Goal: Check status: Check status

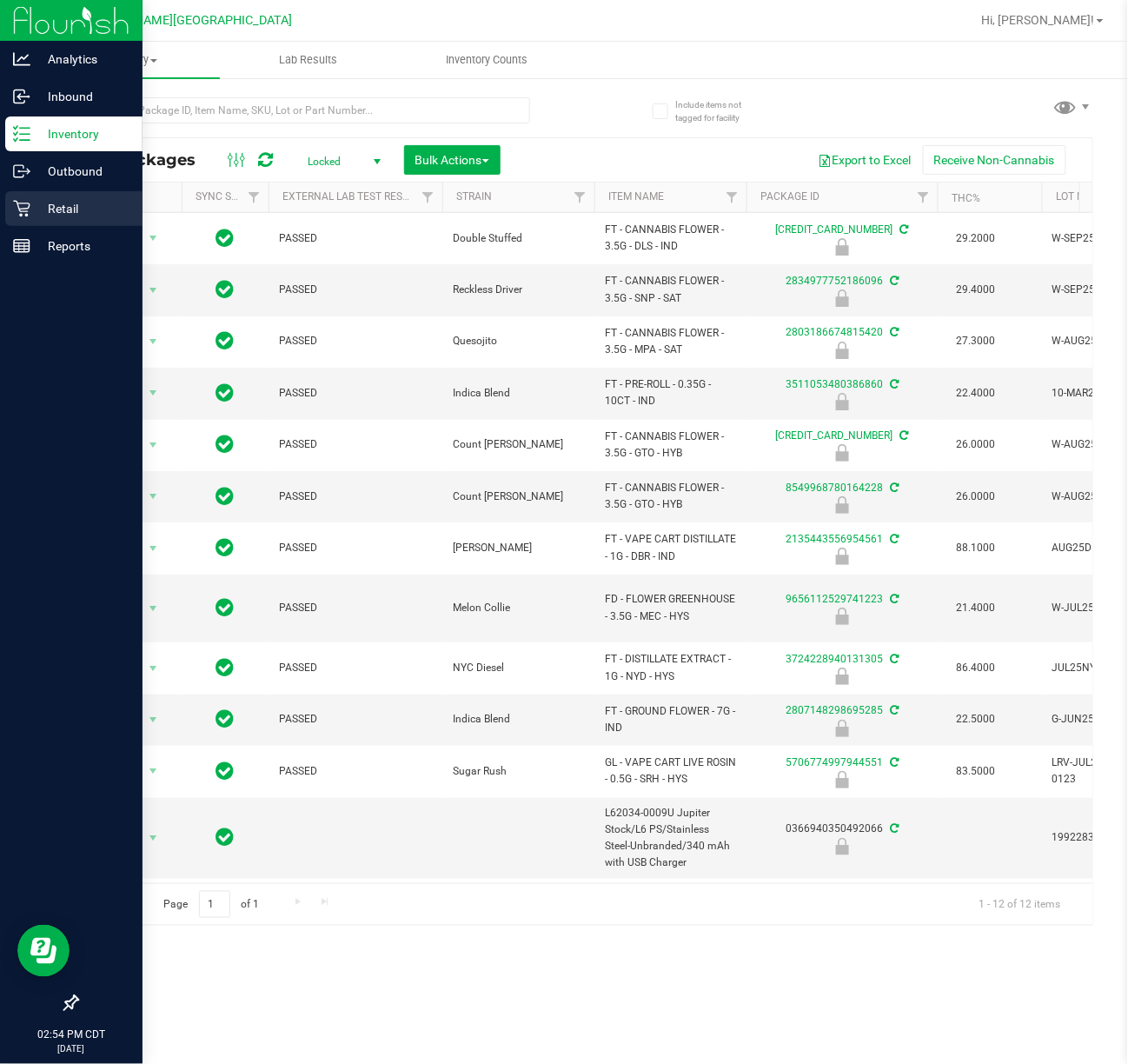
click at [35, 204] on p "Retail" at bounding box center [82, 208] width 104 height 21
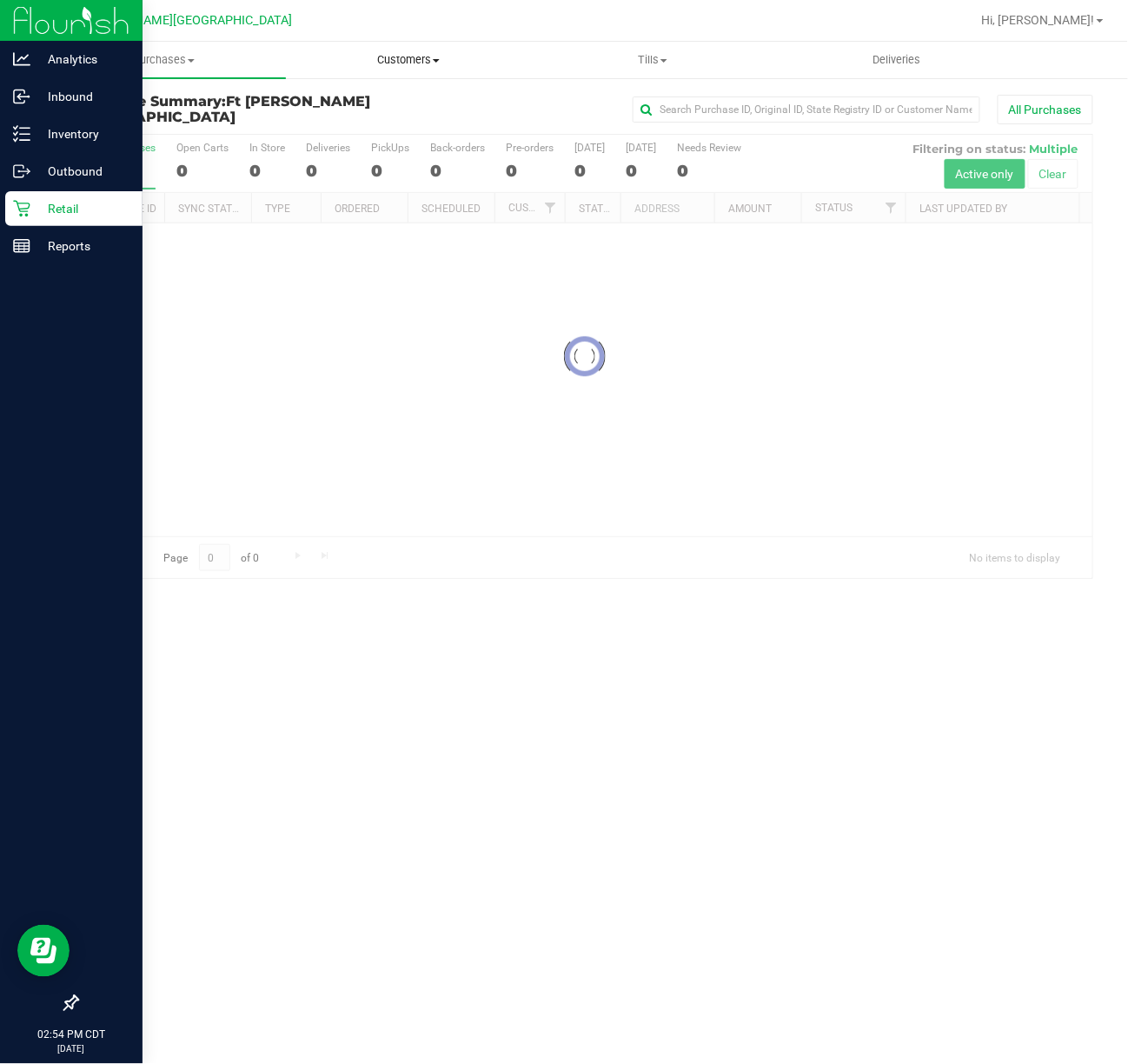
click at [417, 69] on uib-tab-heading "Customers All customers Add a new customer All physicians" at bounding box center [408, 60] width 242 height 35
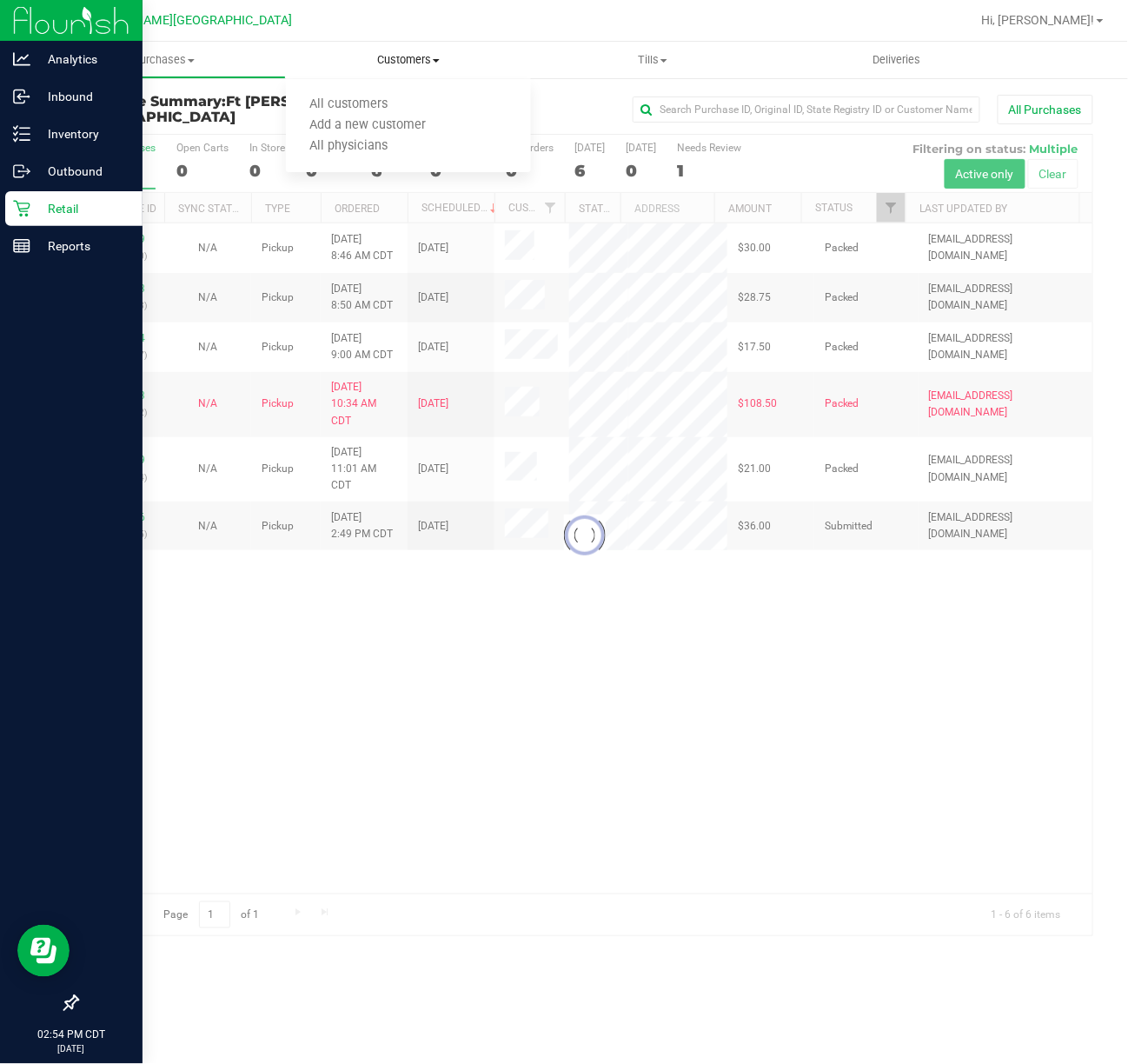
click at [407, 89] on ul "All customers Add a new customer All physicians" at bounding box center [408, 126] width 244 height 94
click at [432, 59] on span "Customers" at bounding box center [408, 60] width 244 height 16
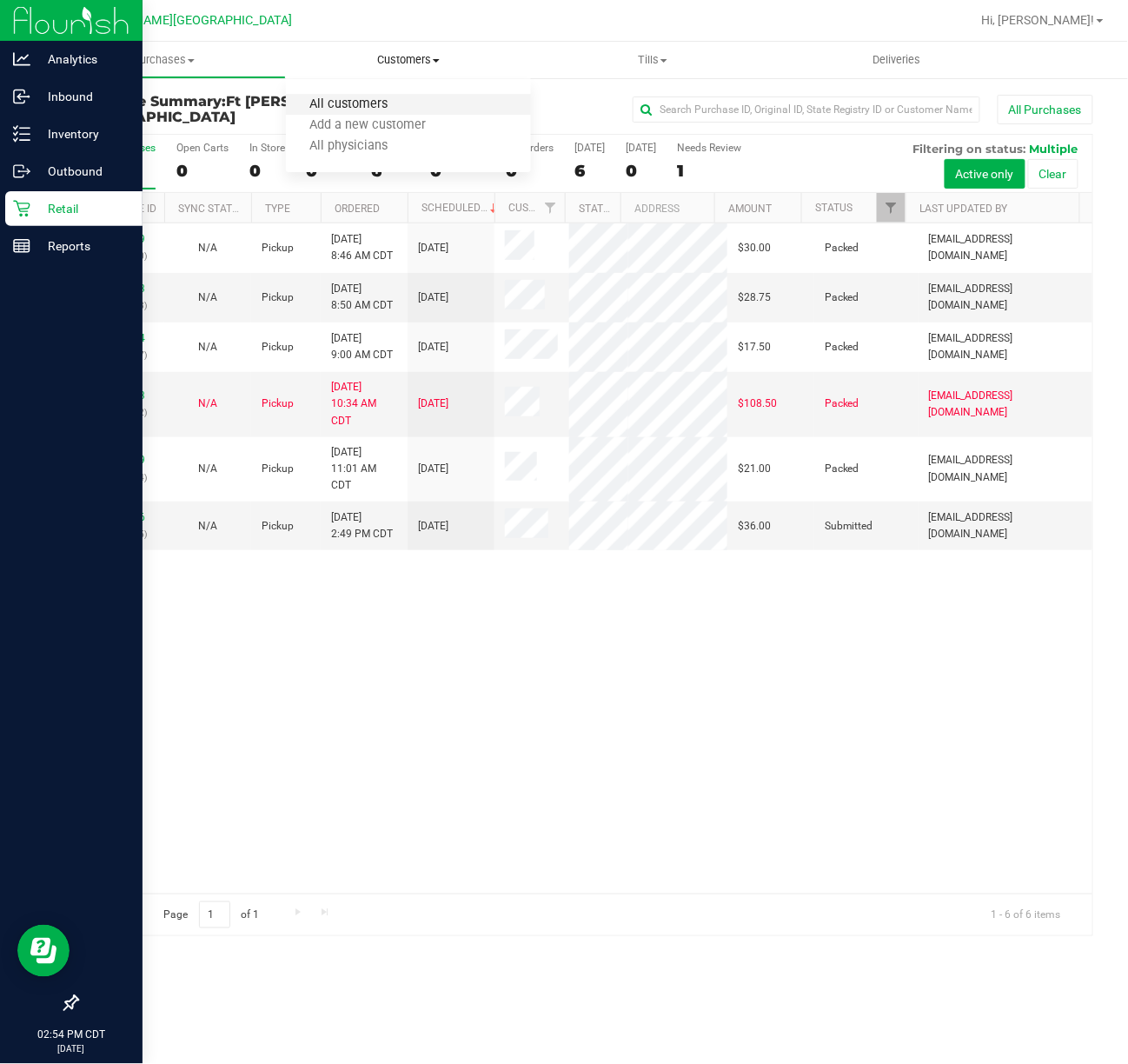
click at [387, 104] on span "All customers" at bounding box center [348, 105] width 125 height 15
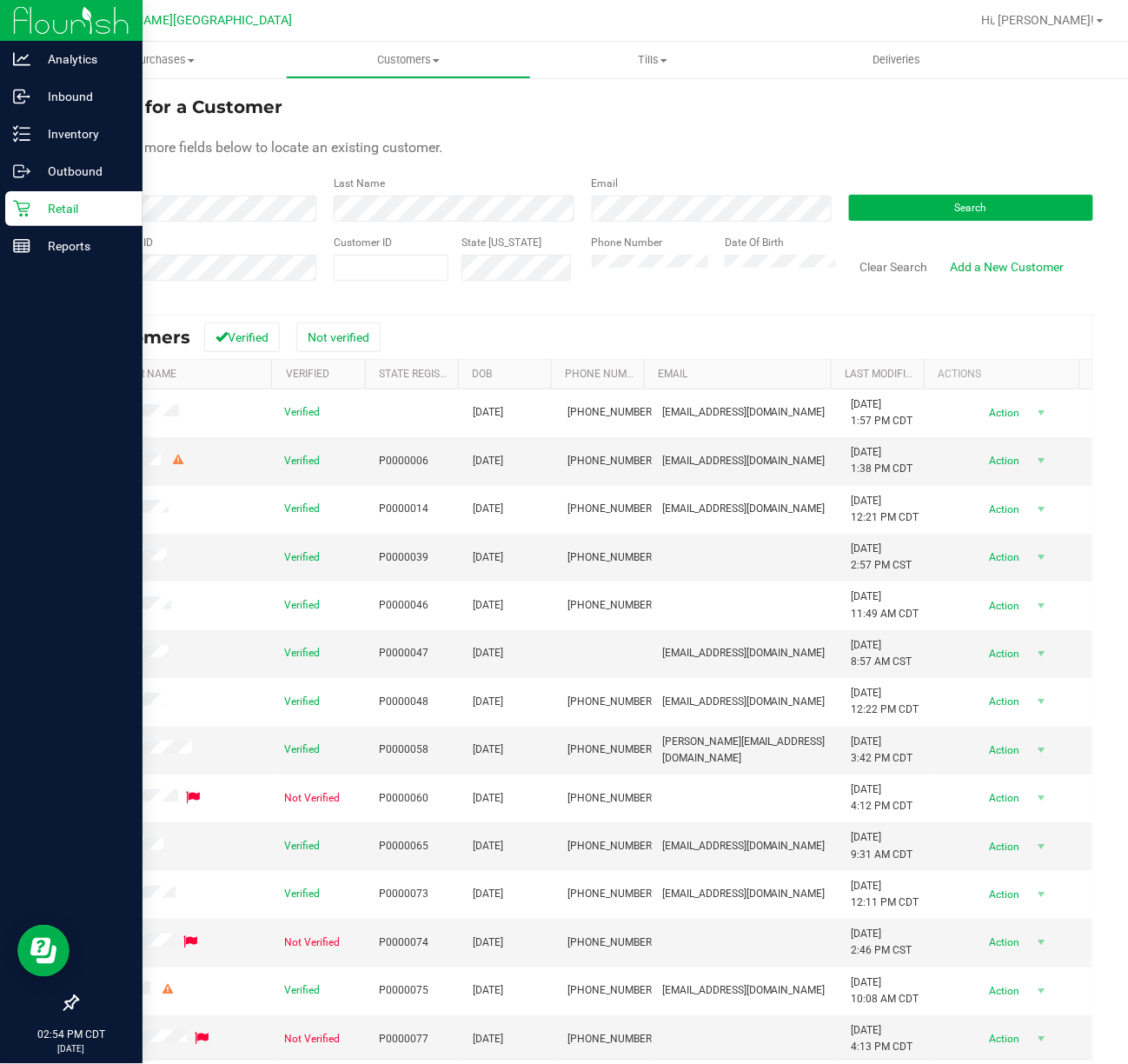
click at [251, 237] on div "State Registry ID" at bounding box center [199, 265] width 244 height 62
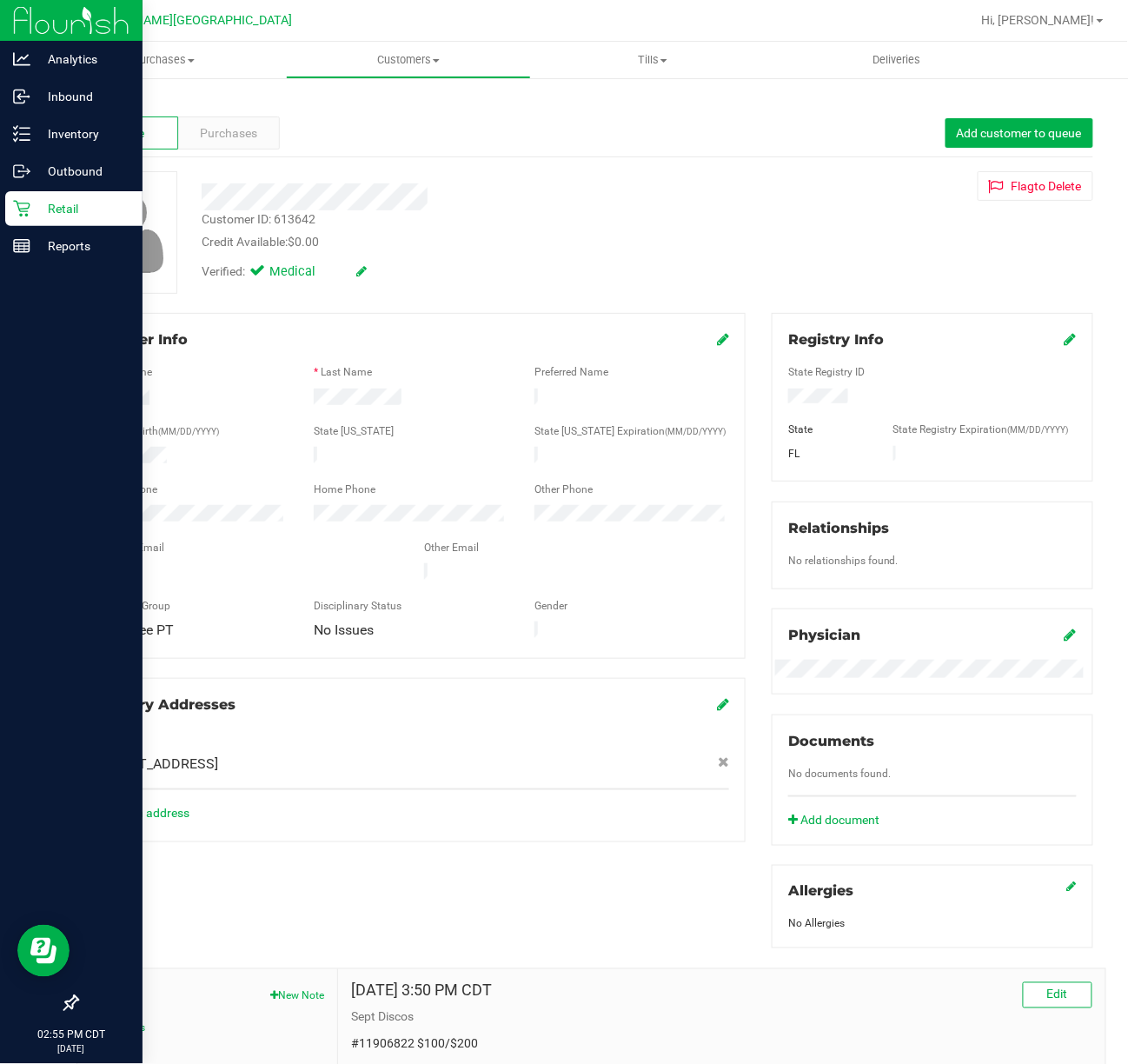
click at [222, 156] on div "Profile Purchases Add customer to queue" at bounding box center [585, 133] width 1017 height 48
click at [231, 140] on span "Purchases" at bounding box center [229, 133] width 58 height 18
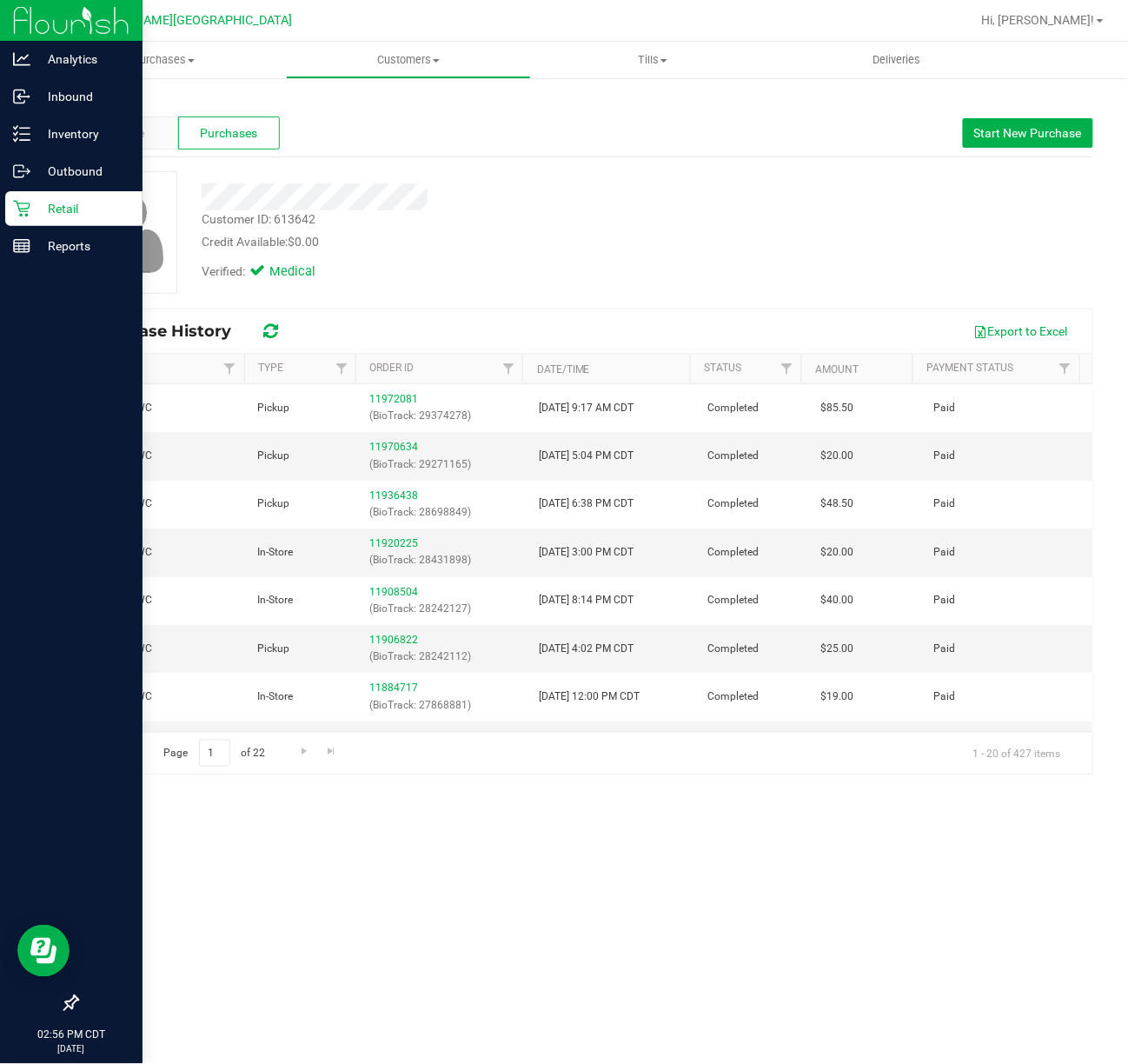
click at [115, 153] on div "Profile Purchases Start New Purchase" at bounding box center [585, 133] width 1017 height 48
click at [131, 129] on span "Profile" at bounding box center [128, 133] width 35 height 18
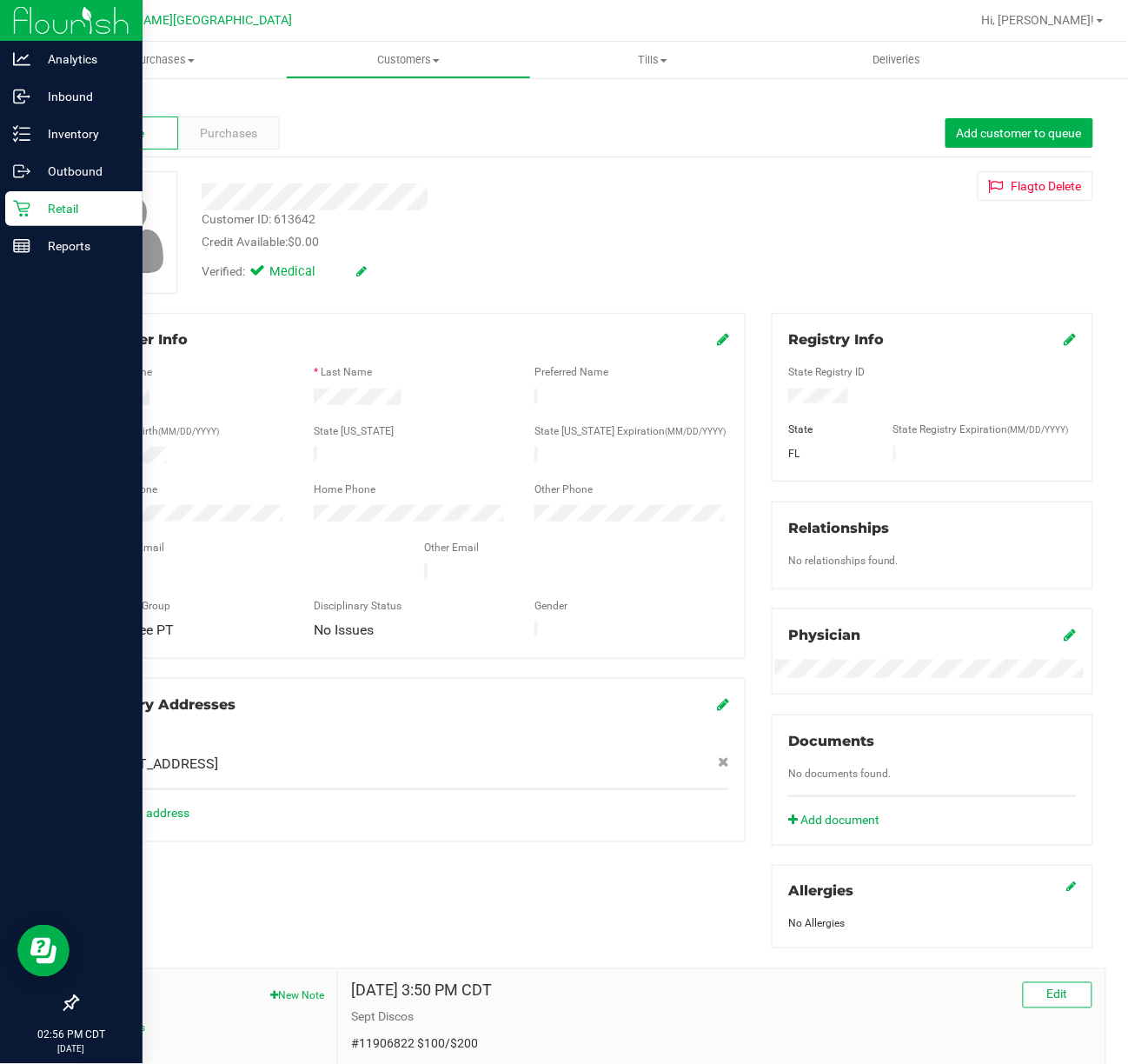
click at [26, 204] on icon at bounding box center [22, 208] width 17 height 17
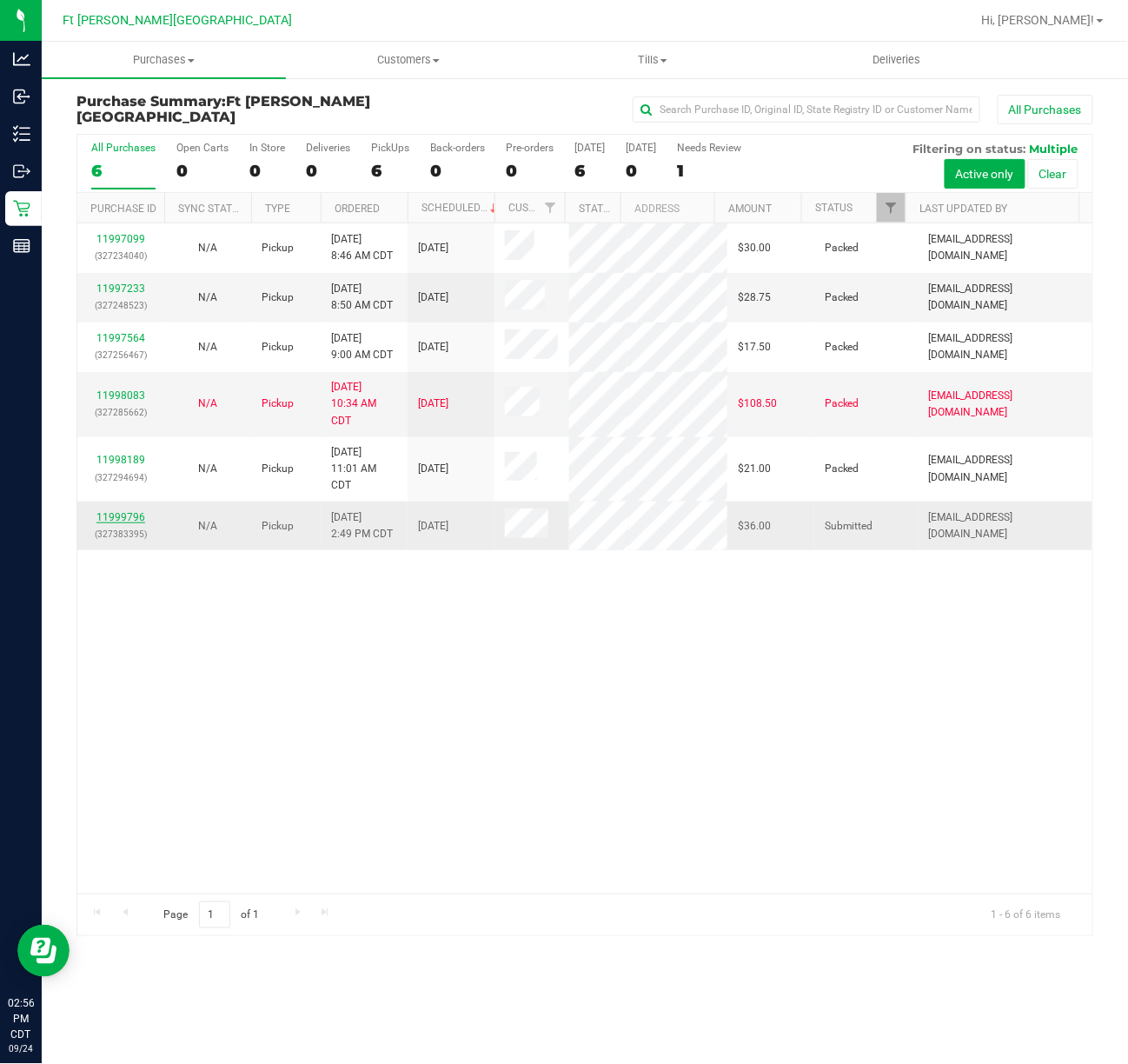
click at [123, 511] on link "11999796" at bounding box center [120, 517] width 48 height 12
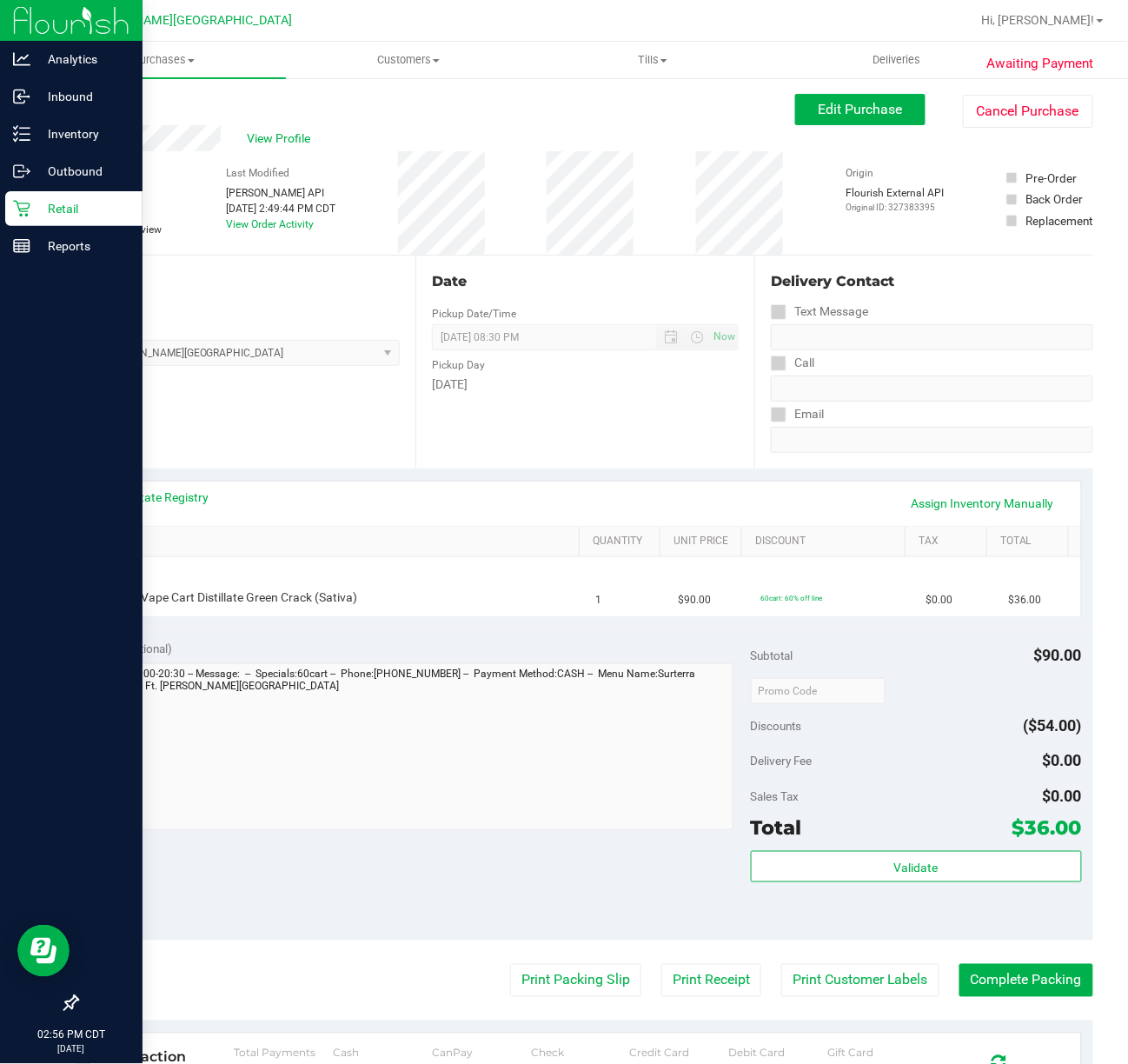
click at [26, 213] on icon at bounding box center [22, 208] width 17 height 17
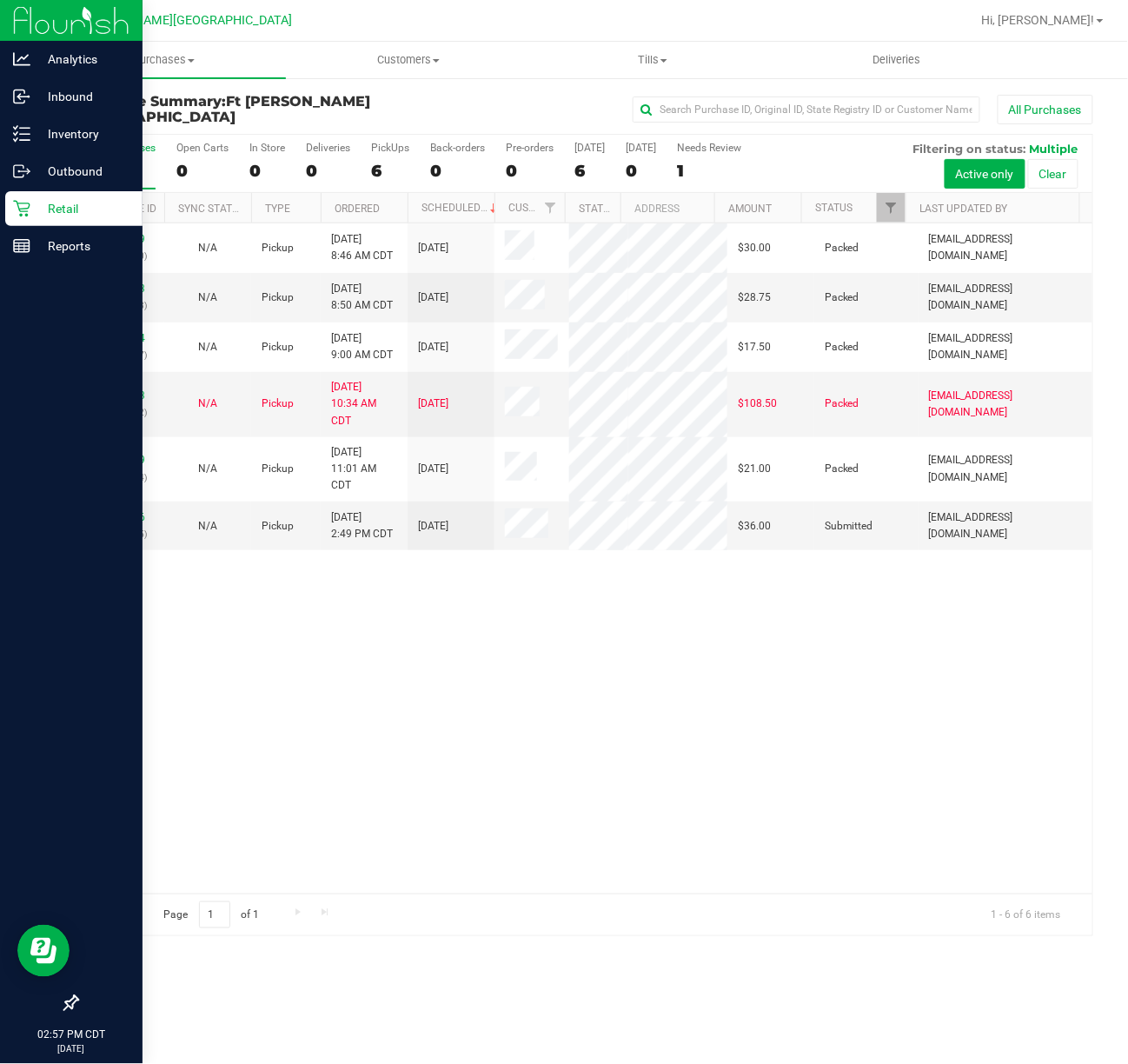
click at [60, 208] on p "Retail" at bounding box center [82, 208] width 104 height 21
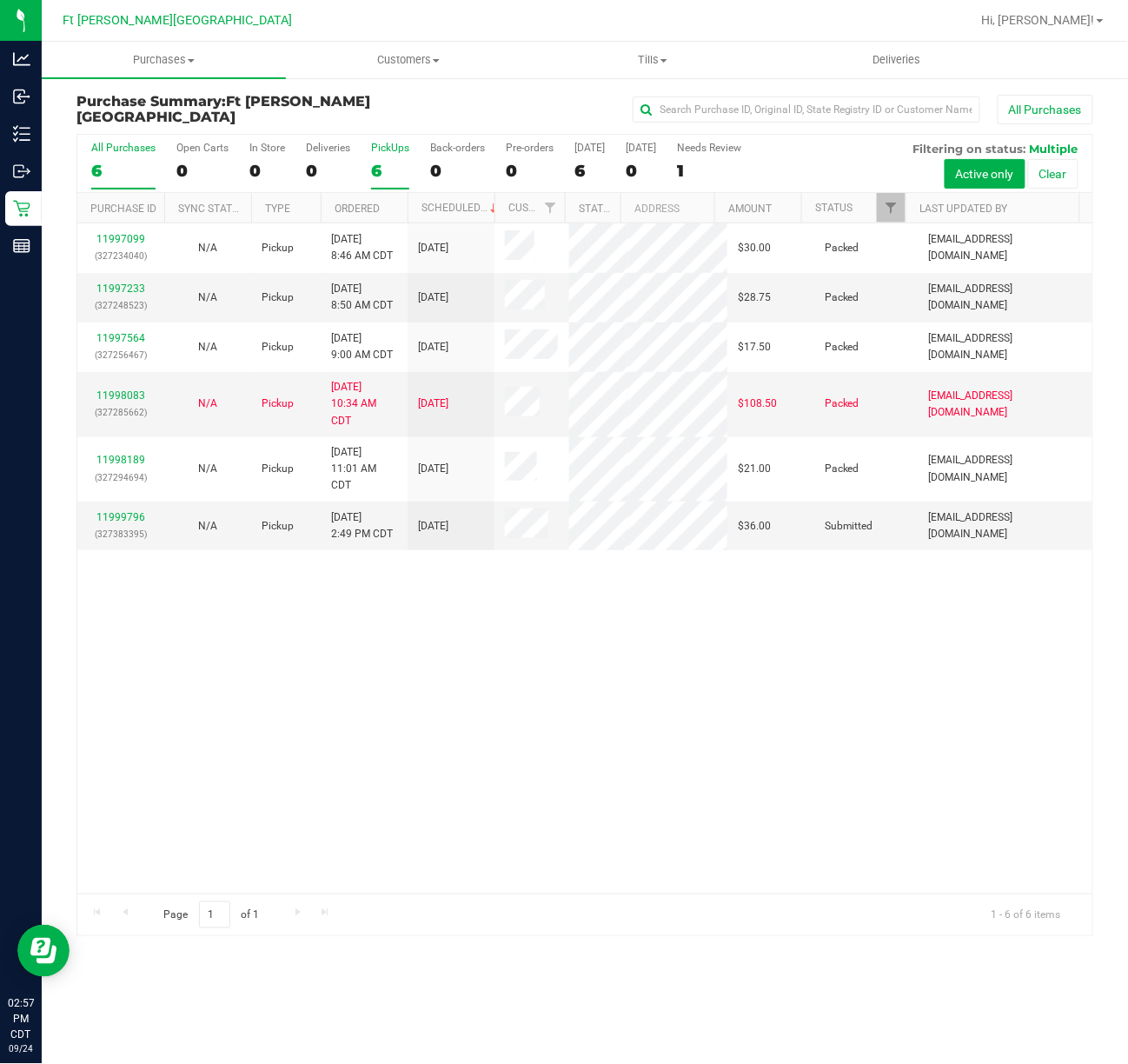
click at [372, 167] on div "6" at bounding box center [390, 170] width 38 height 20
click at [0, 0] on input "PickUps 6" at bounding box center [0, 0] width 0 height 0
click at [386, 160] on label "PickUps 6" at bounding box center [390, 166] width 38 height 48
click at [0, 0] on input "PickUps 6" at bounding box center [0, 0] width 0 height 0
click at [133, 526] on p "(327383395)" at bounding box center [121, 534] width 66 height 16
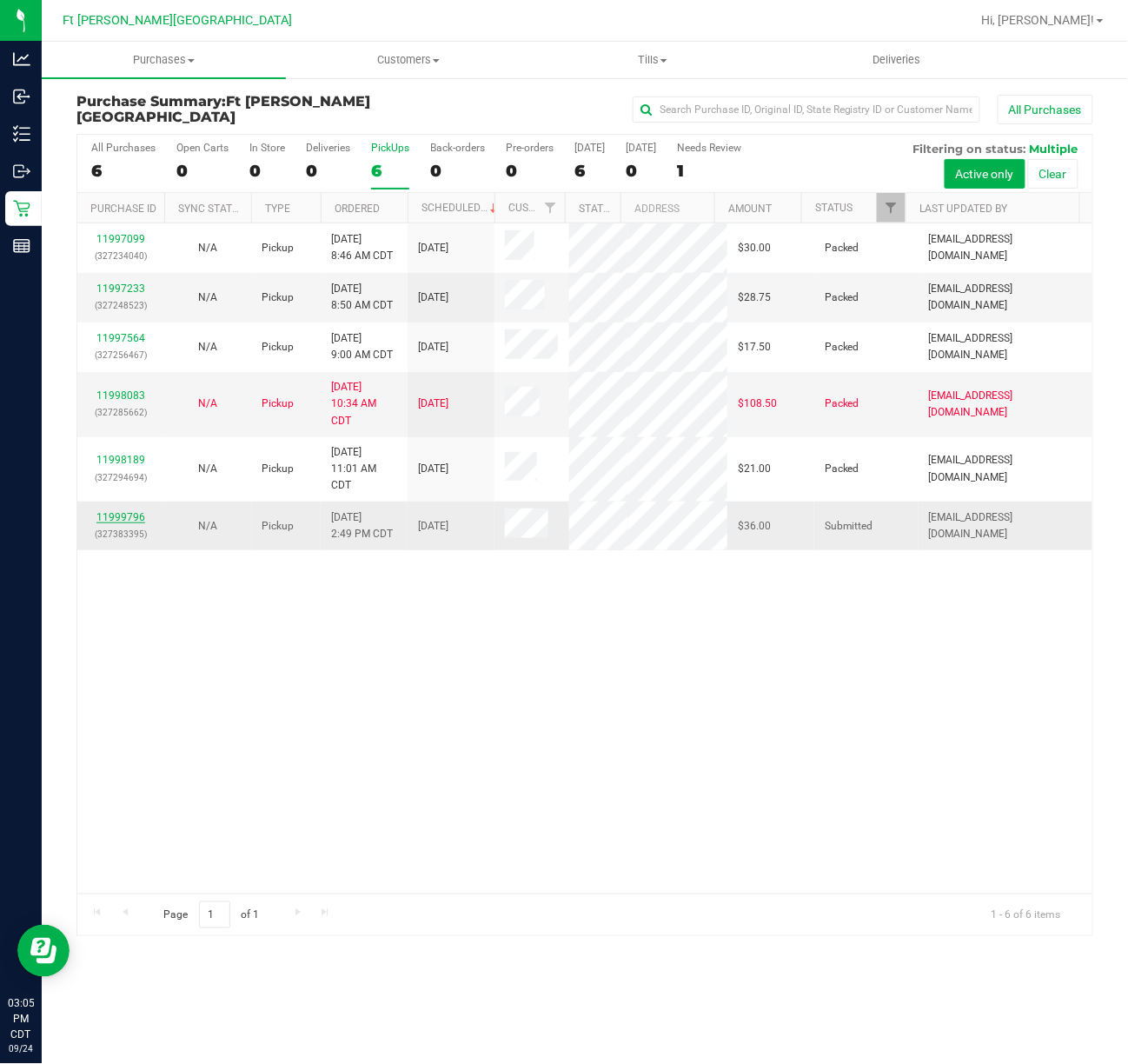
click at [133, 519] on link "11999796" at bounding box center [120, 517] width 48 height 12
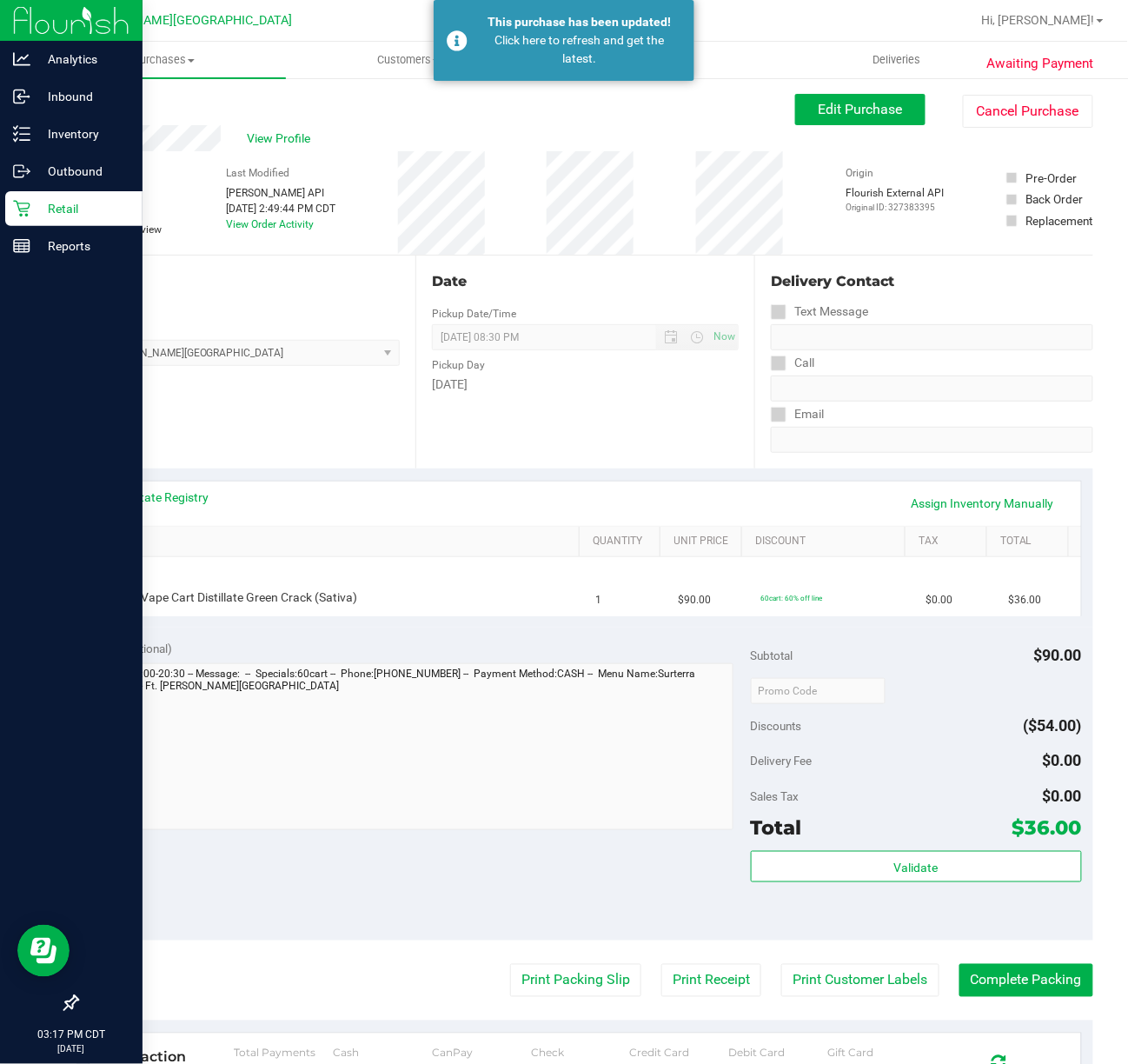
click at [33, 210] on p "Retail" at bounding box center [82, 208] width 104 height 21
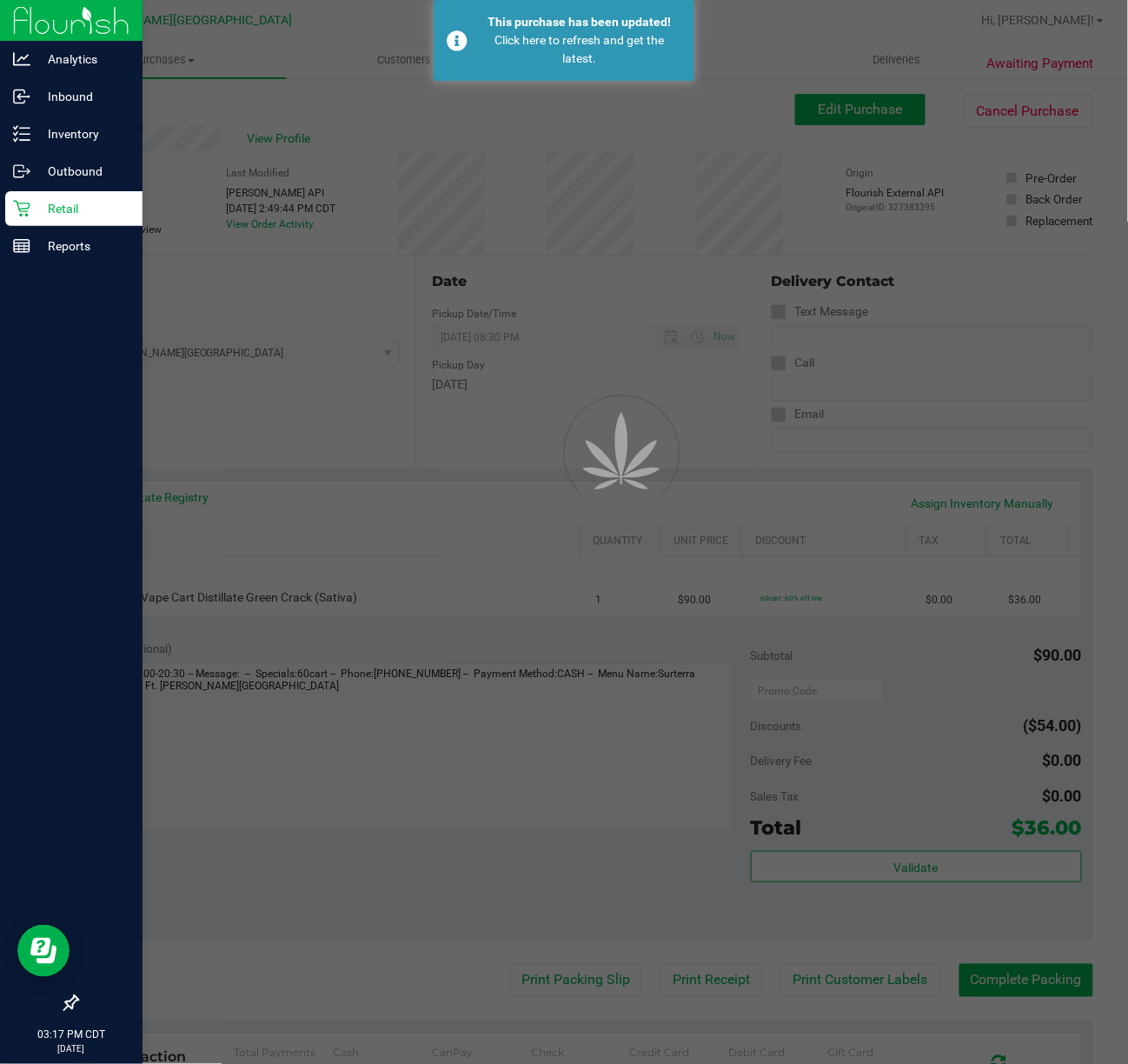
click at [33, 210] on p "Retail" at bounding box center [82, 208] width 104 height 21
